Goal: Transaction & Acquisition: Book appointment/travel/reservation

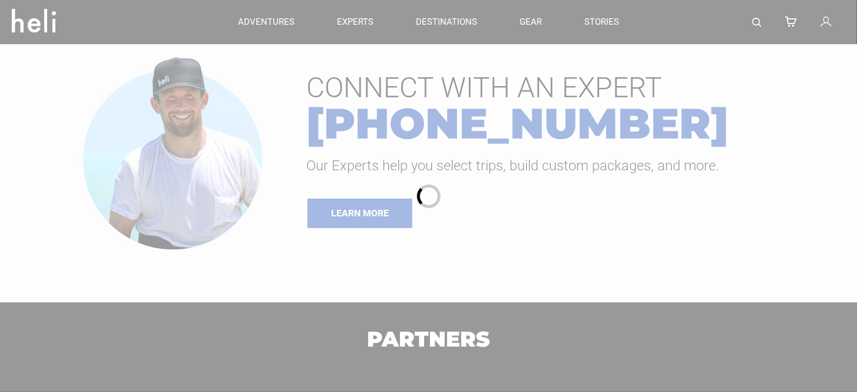
type input "Heli Skiing"
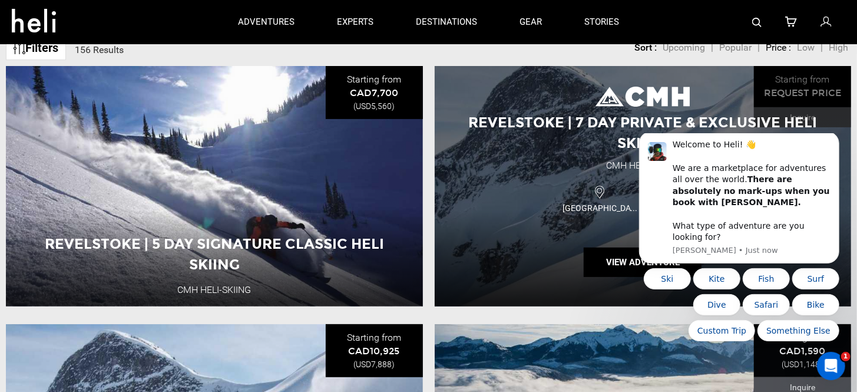
click at [534, 131] on span "Revelstoke | 7 Day Private & Exclusive Heli Skiing" at bounding box center [642, 132] width 349 height 37
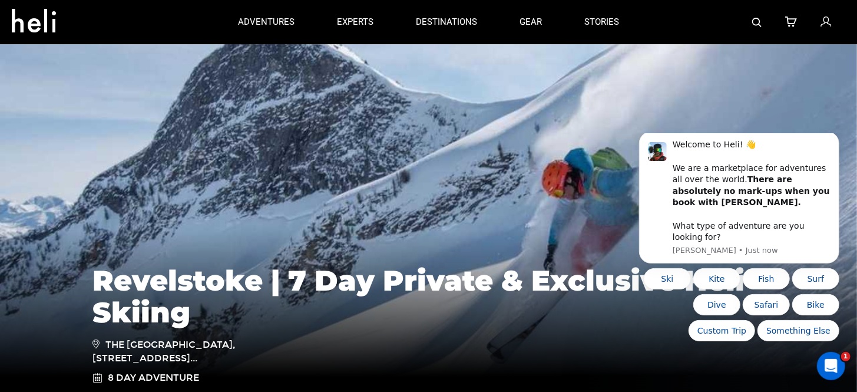
type input "Heli Skiing"
